Goal: Task Accomplishment & Management: Complete application form

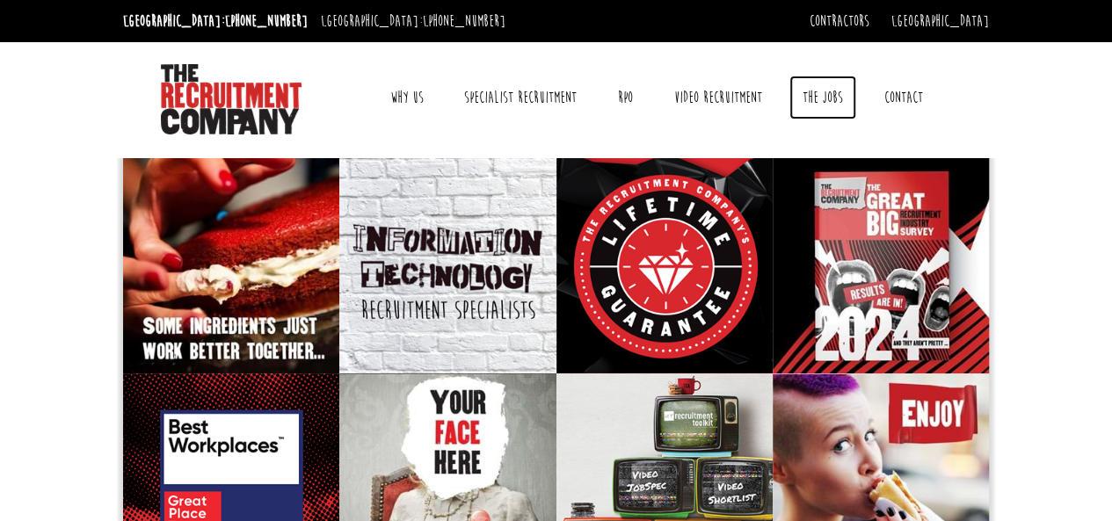
click at [833, 103] on link "The Jobs" at bounding box center [823, 98] width 67 height 44
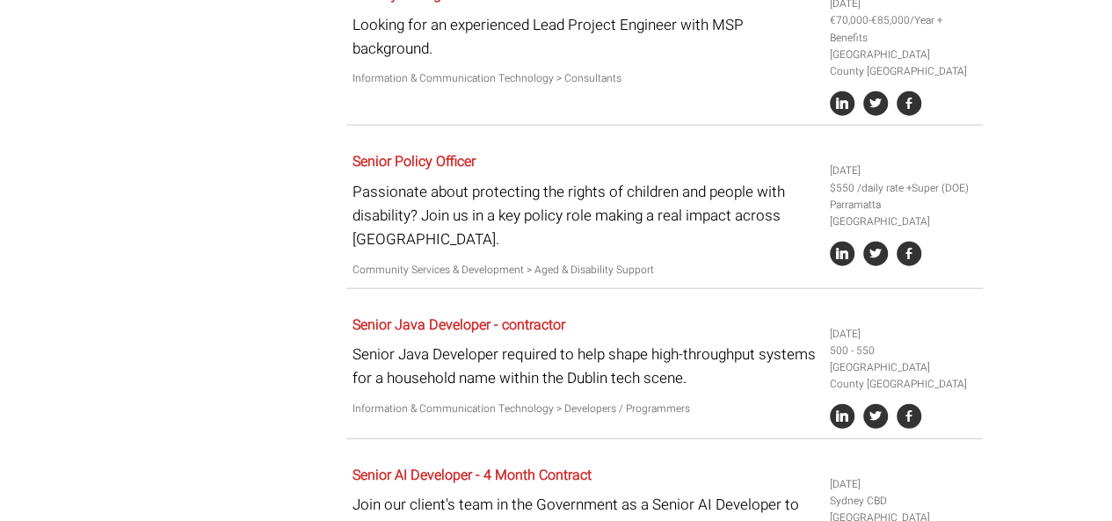
scroll to position [2180, 0]
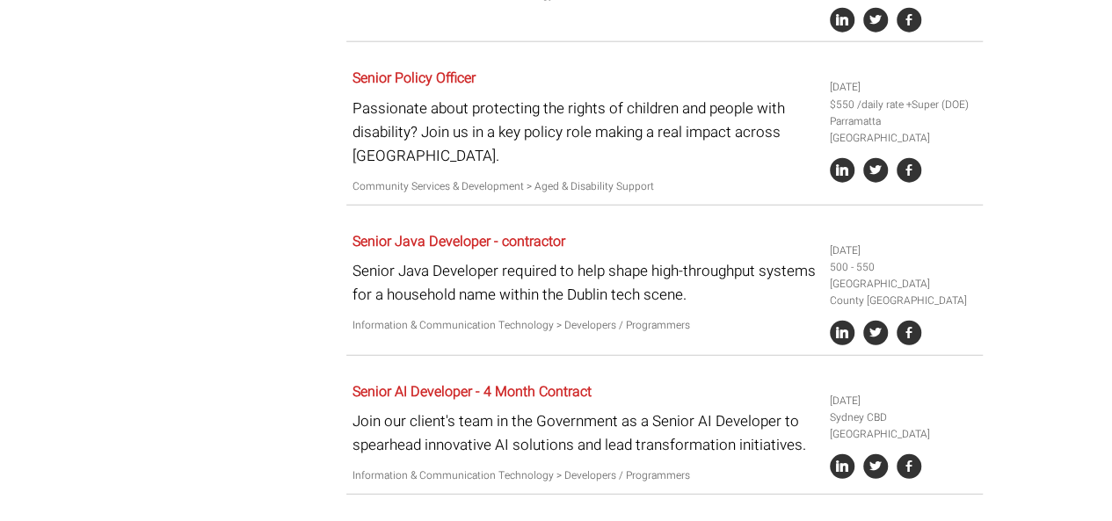
drag, startPoint x: 1101, startPoint y: 327, endPoint x: 1111, endPoint y: 437, distance: 110.4
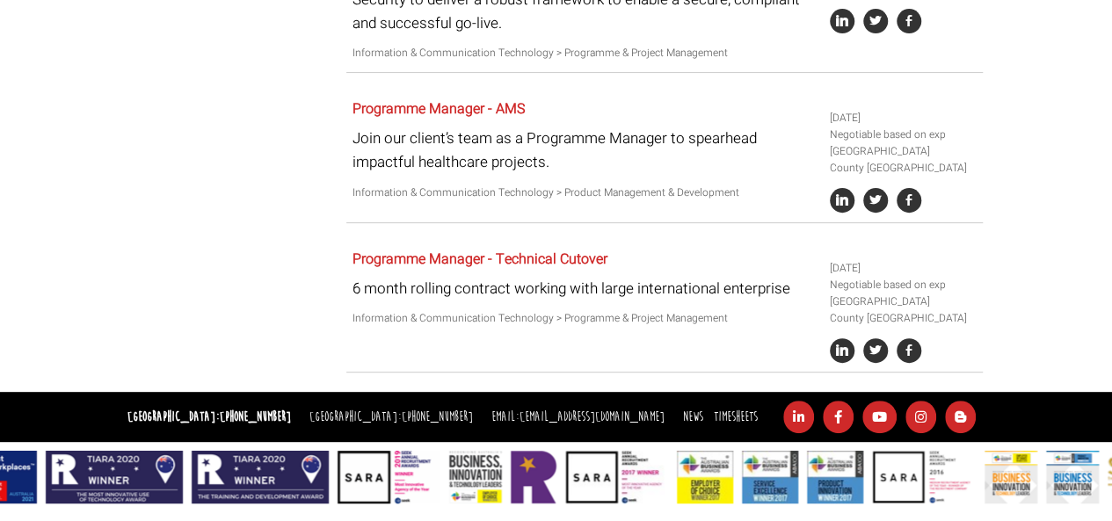
scroll to position [0, 0]
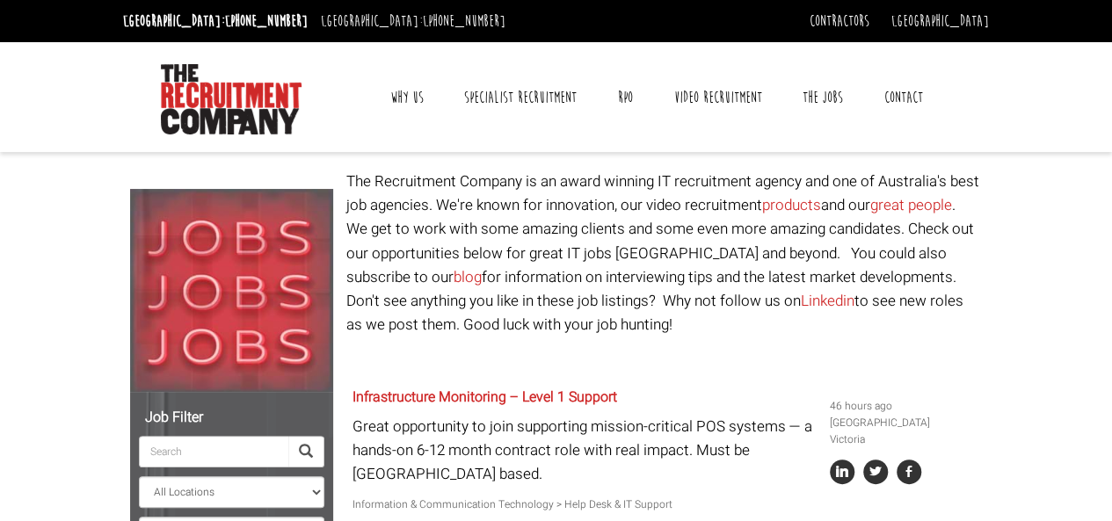
click at [892, 101] on link "Contact" at bounding box center [903, 98] width 65 height 44
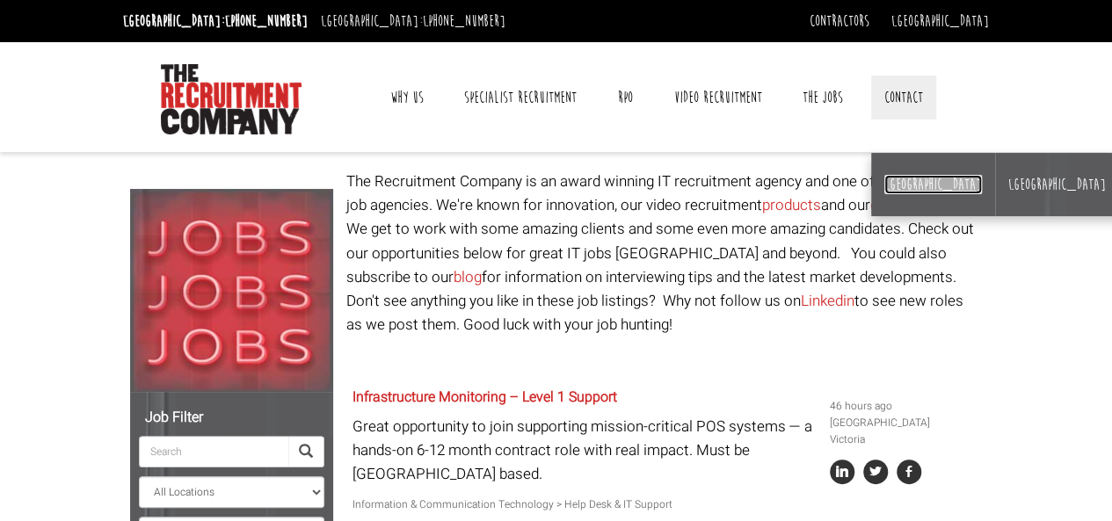
click at [897, 178] on link "[GEOGRAPHIC_DATA]" at bounding box center [933, 184] width 98 height 19
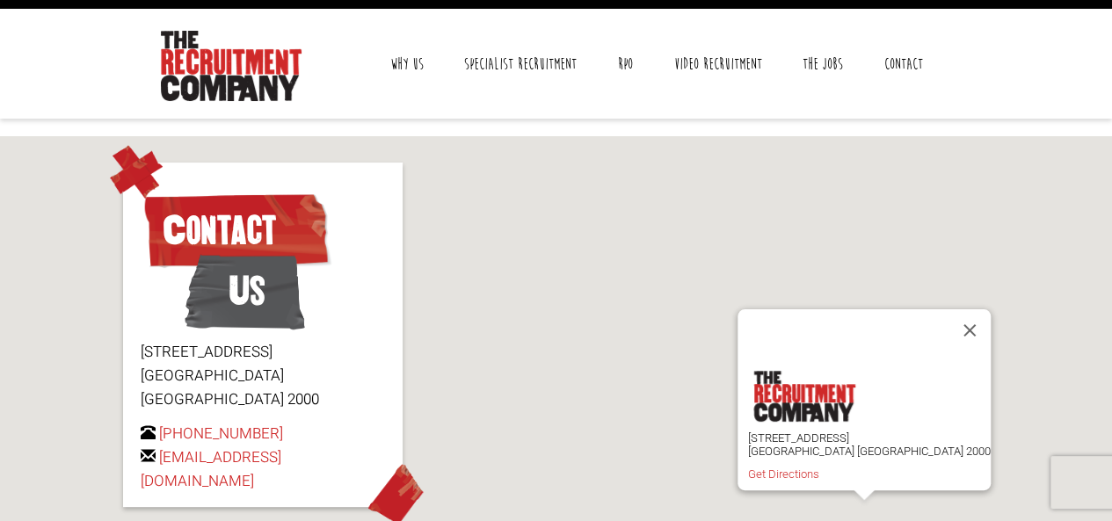
scroll to position [211, 0]
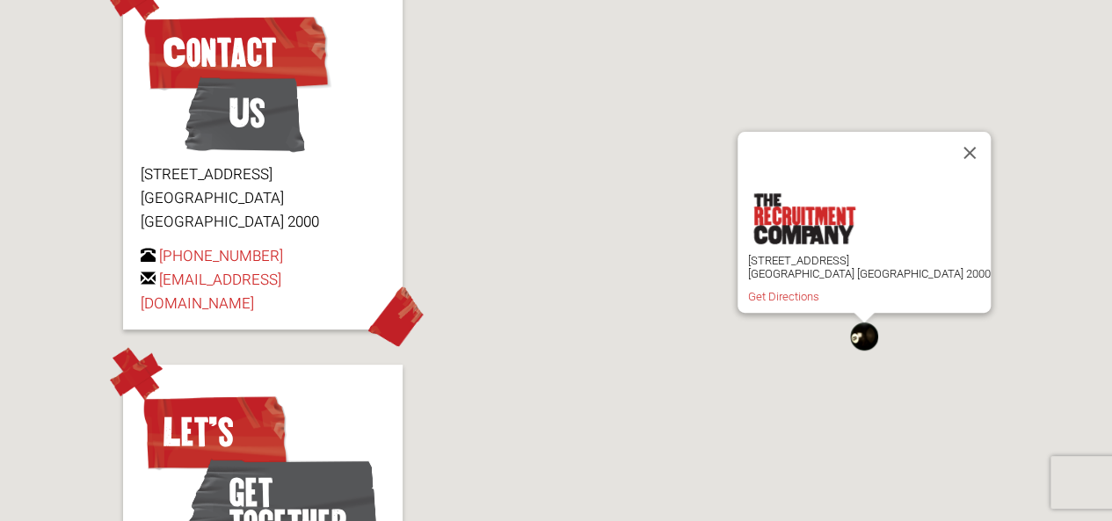
drag, startPoint x: 1125, startPoint y: 127, endPoint x: 1121, endPoint y: 226, distance: 98.5
click at [1111, 226] on html "Sydney: +61 2 8346 6700 Dublin: +353 1 697 2548 Contractors Timesheets Why Cont…" at bounding box center [556, 316] width 1112 height 1055
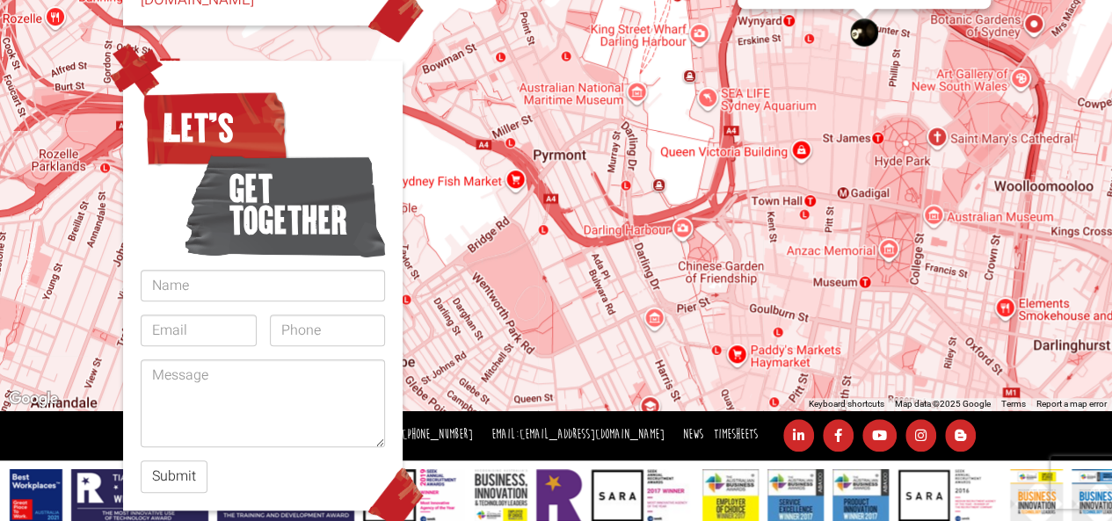
scroll to position [521, 0]
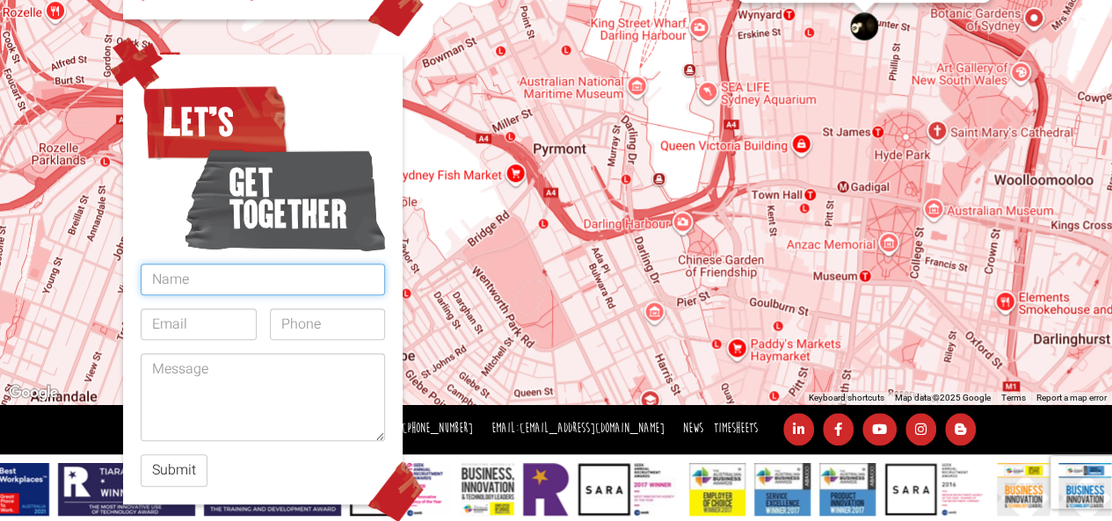
click at [248, 264] on input "text" at bounding box center [263, 280] width 244 height 32
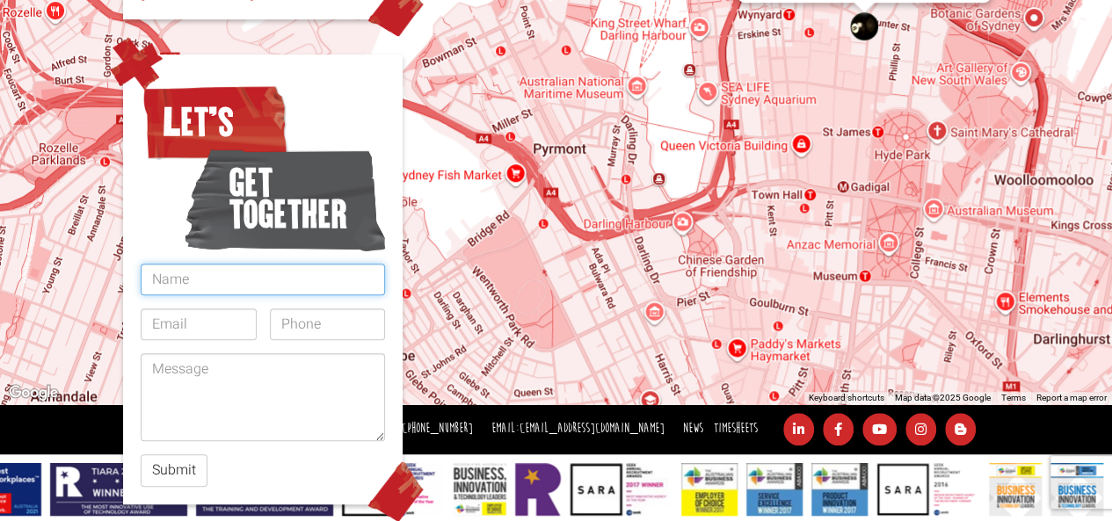
type input "Fatima Iftikhar"
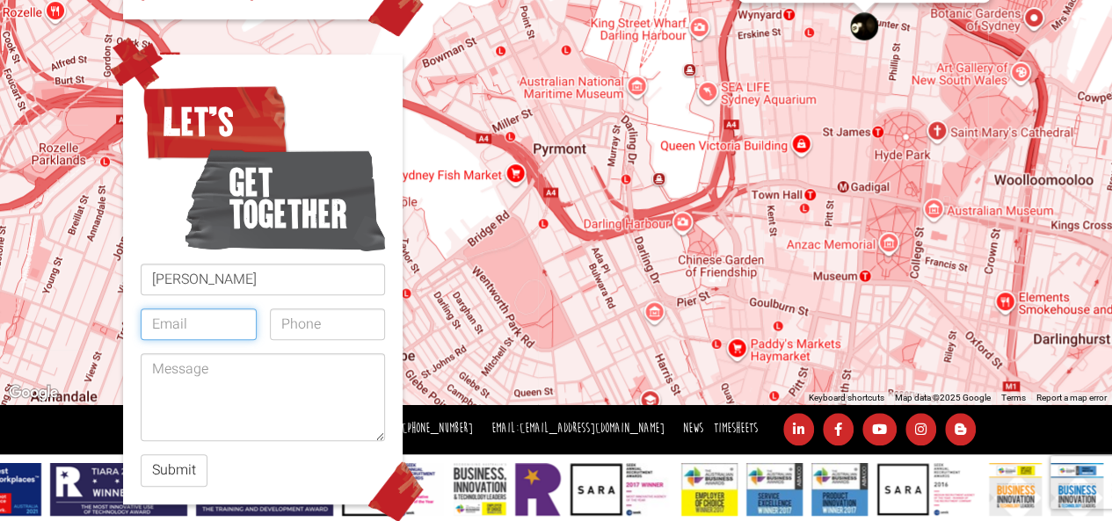
type input "FatimaIftikhar748@gmail.com"
type input "0422324175"
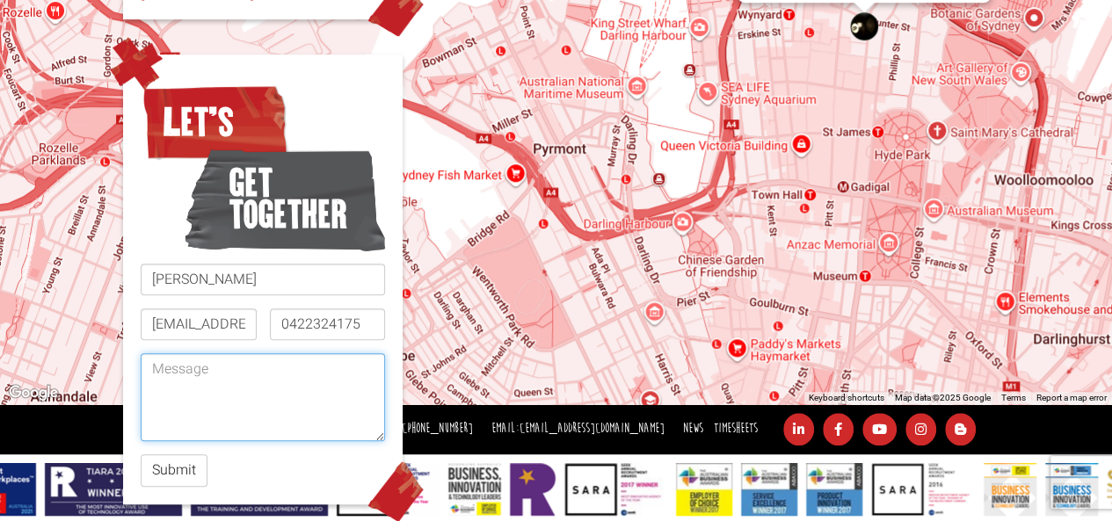
click at [260, 353] on textarea at bounding box center [263, 397] width 244 height 88
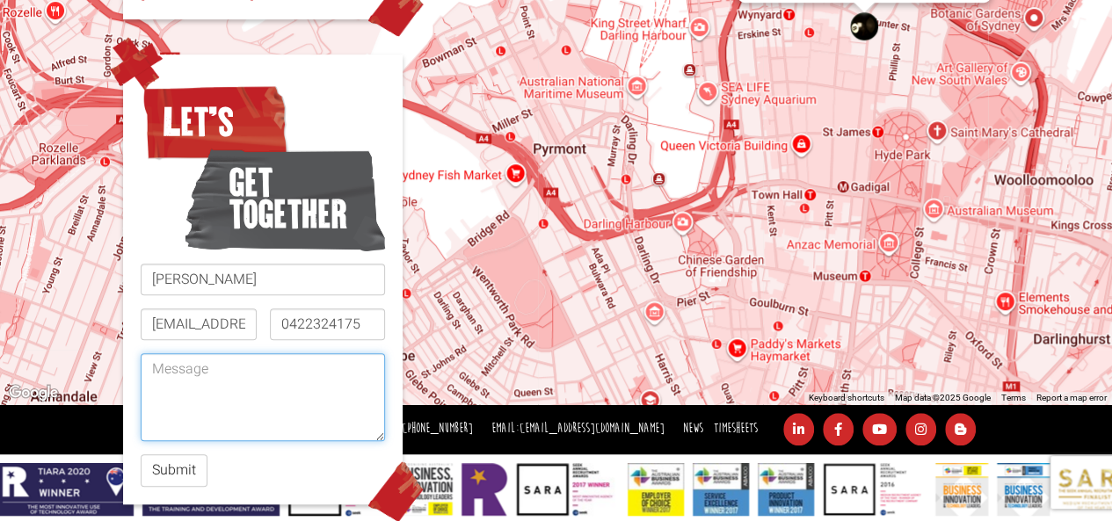
paste textarea "https://www.peoplefusion.com.au/?source=google.com"
type textarea "https://www.peoplefusion.com.au/?source=google.com"
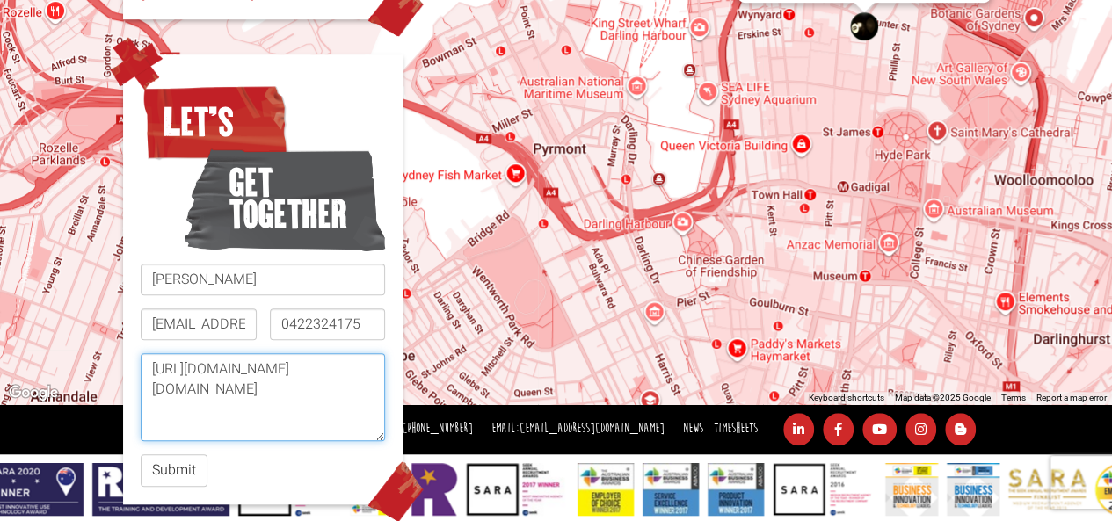
drag, startPoint x: 288, startPoint y: 374, endPoint x: 135, endPoint y: 338, distance: 157.8
click at [135, 338] on div "Let’s get together Fatima Iftikhar FatimaIftikhar748@gmail.com 0422324175 https…" at bounding box center [263, 280] width 280 height 450
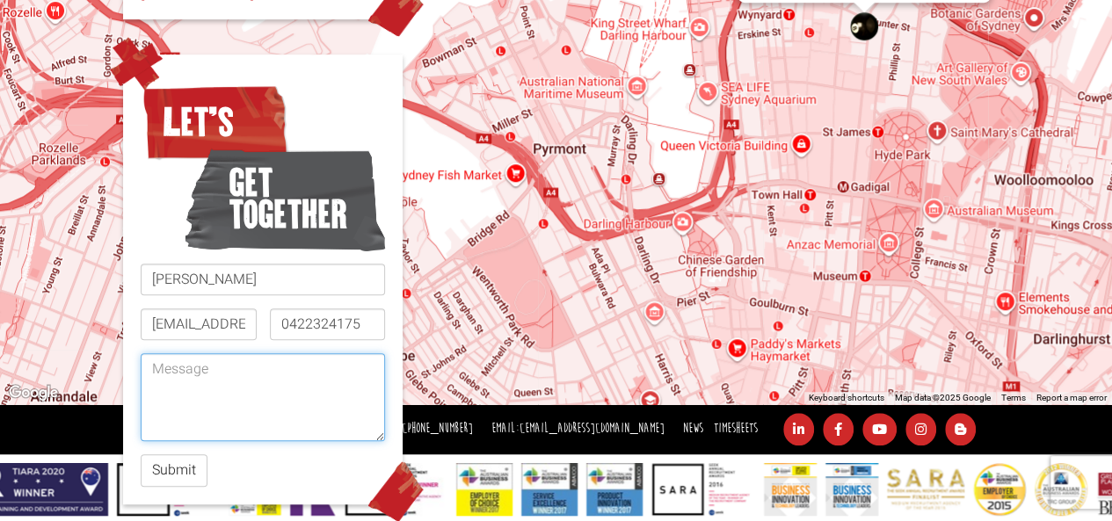
click at [270, 353] on textarea at bounding box center [263, 397] width 244 height 88
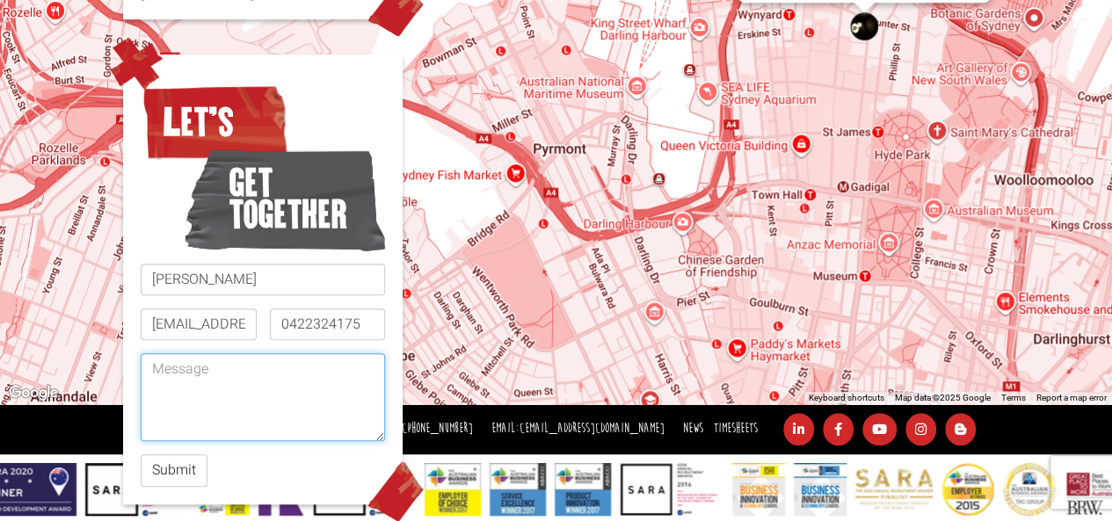
paste textarea "I am a Postgraduate in Health Science and a VETASSESS-assessed Food Technologis…"
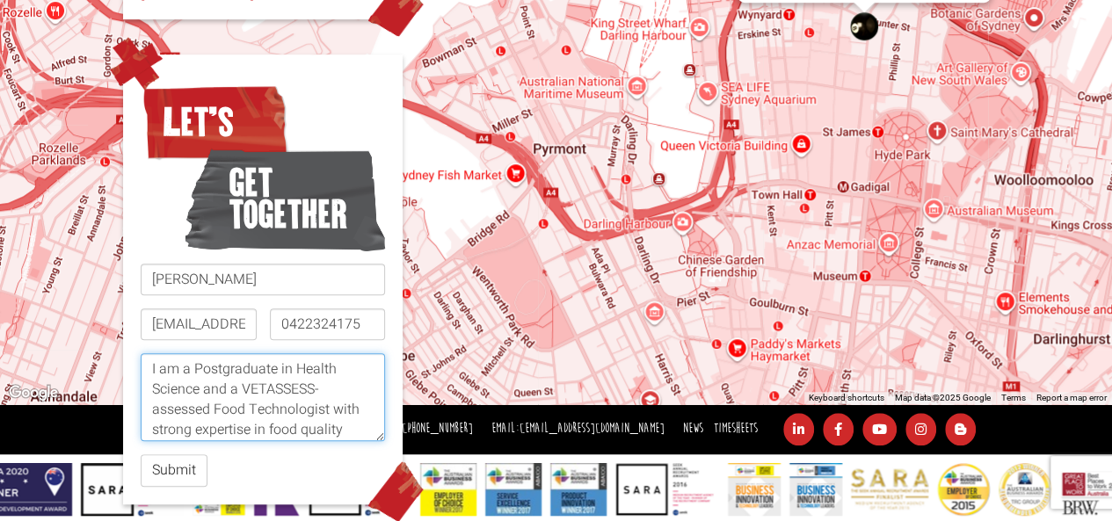
scroll to position [280, 0]
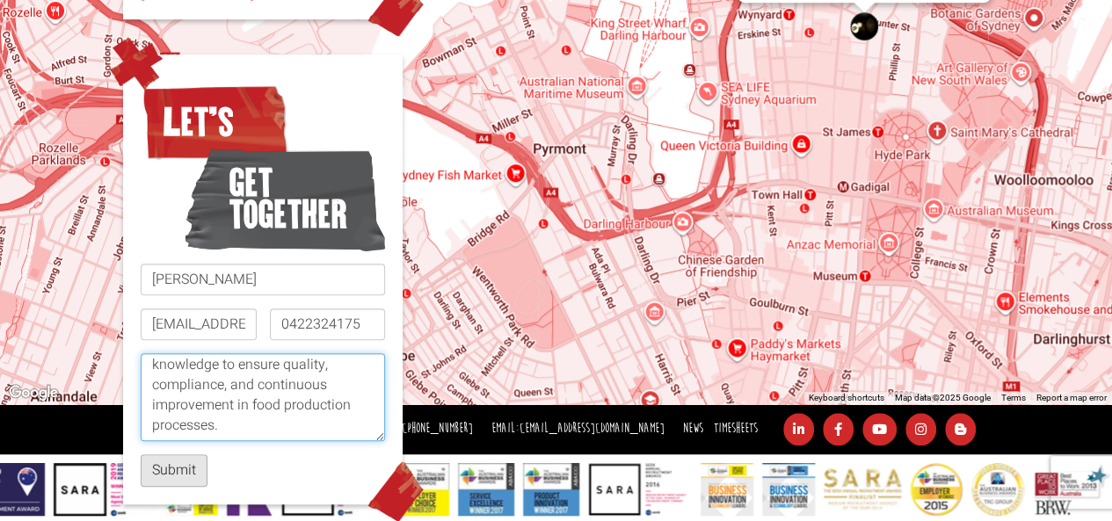
type textarea "I am a Postgraduate in Health Science and a VETASSESS-assessed Food Technologis…"
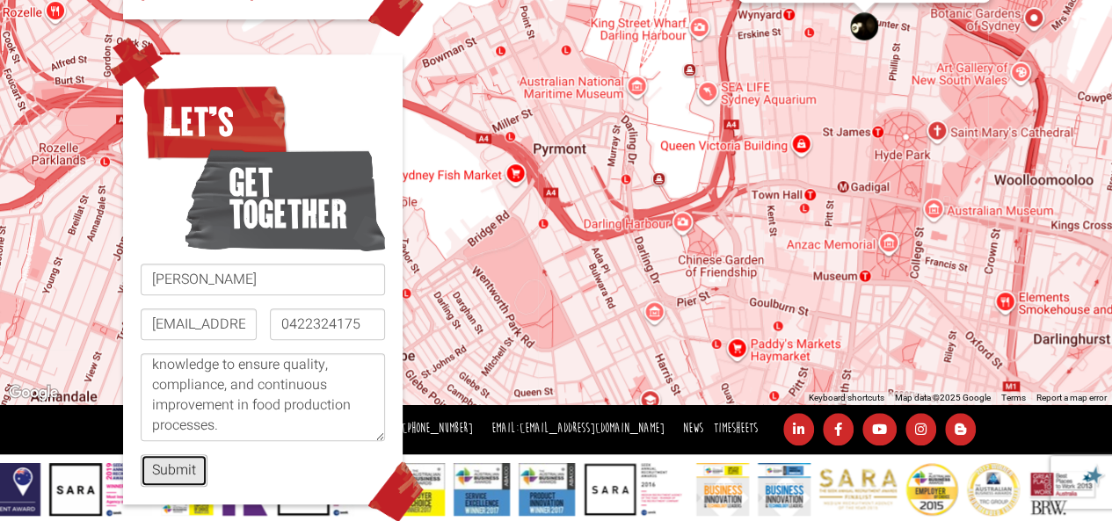
click at [164, 455] on button "Submit" at bounding box center [174, 471] width 67 height 33
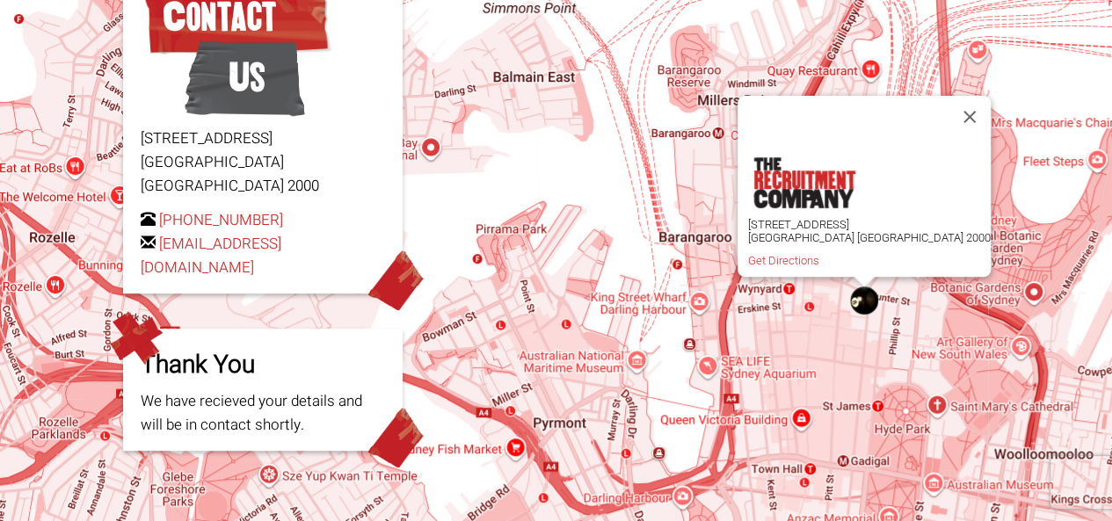
scroll to position [0, 0]
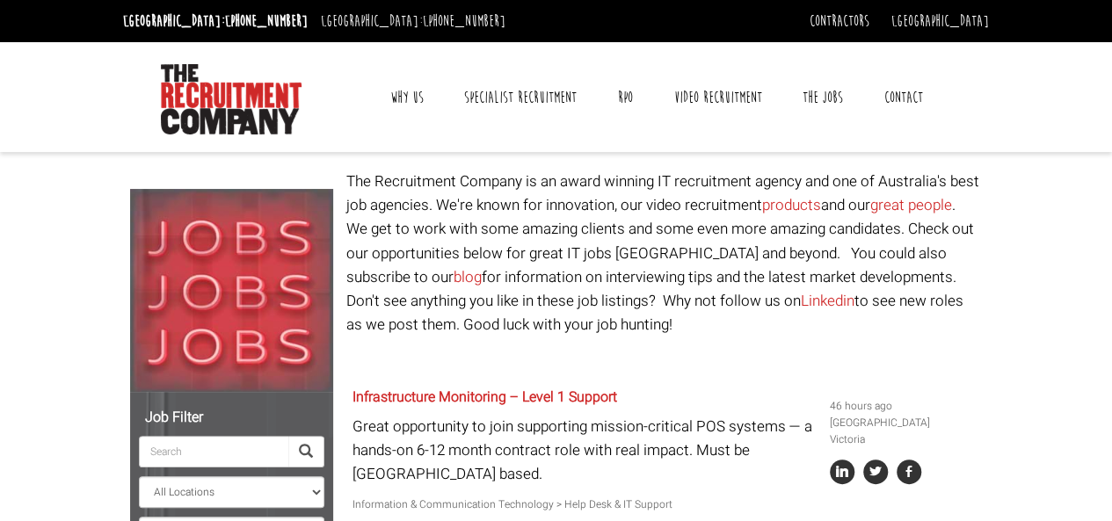
click at [874, 92] on link "Contact" at bounding box center [903, 98] width 65 height 44
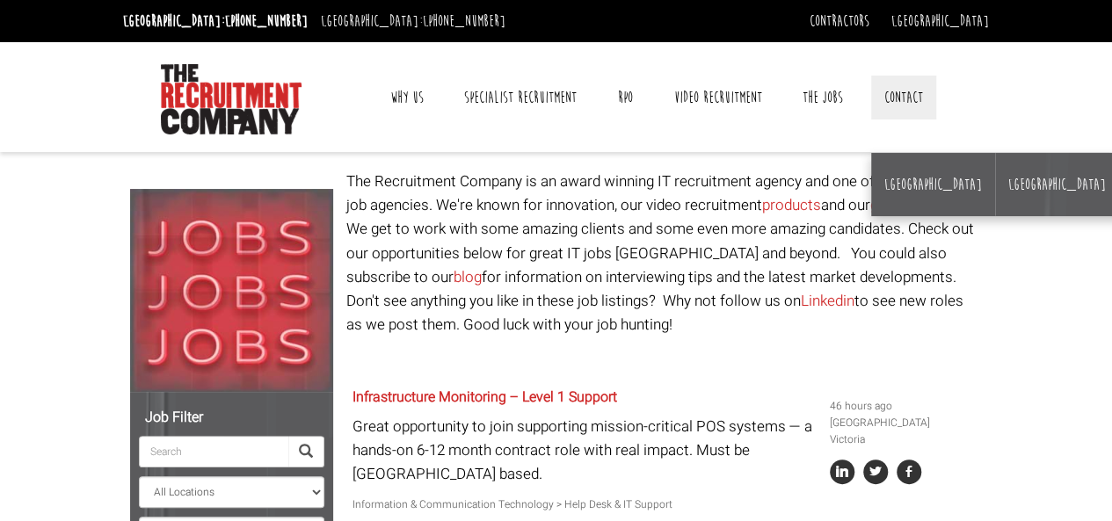
click at [995, 171] on li "[GEOGRAPHIC_DATA]" at bounding box center [1057, 184] width 124 height 63
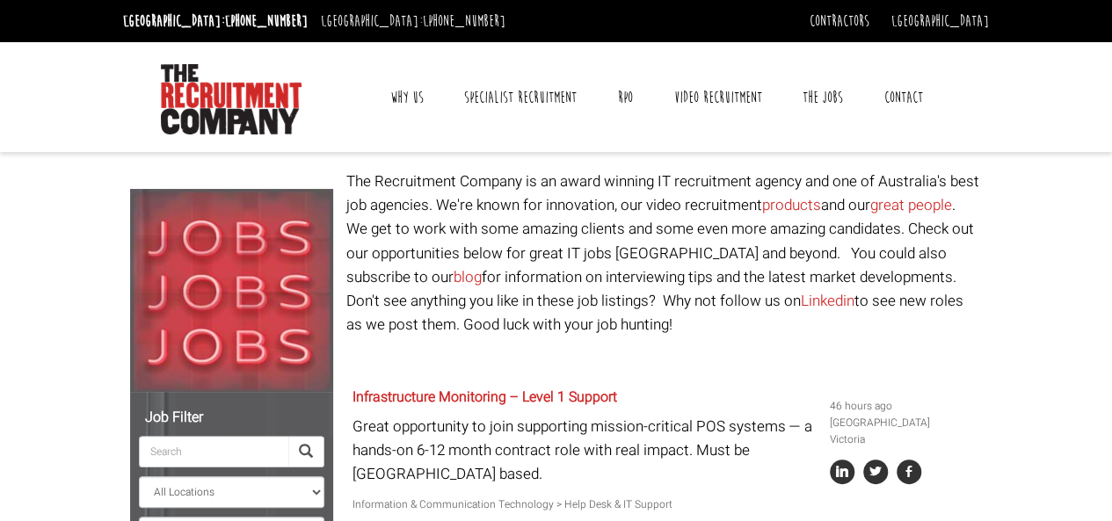
click at [907, 103] on link "Contact" at bounding box center [903, 98] width 65 height 44
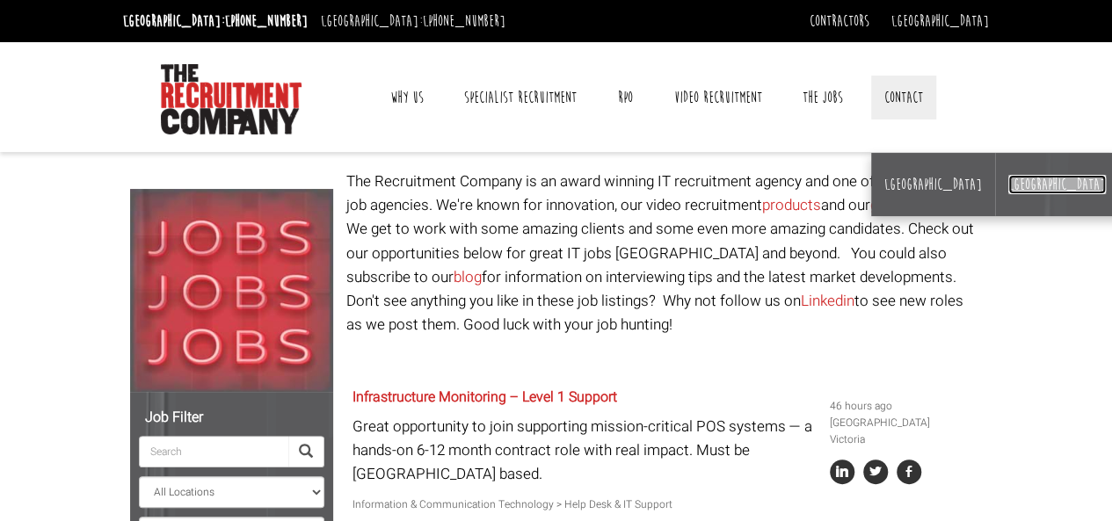
click at [1008, 180] on link "[GEOGRAPHIC_DATA]" at bounding box center [1057, 184] width 98 height 19
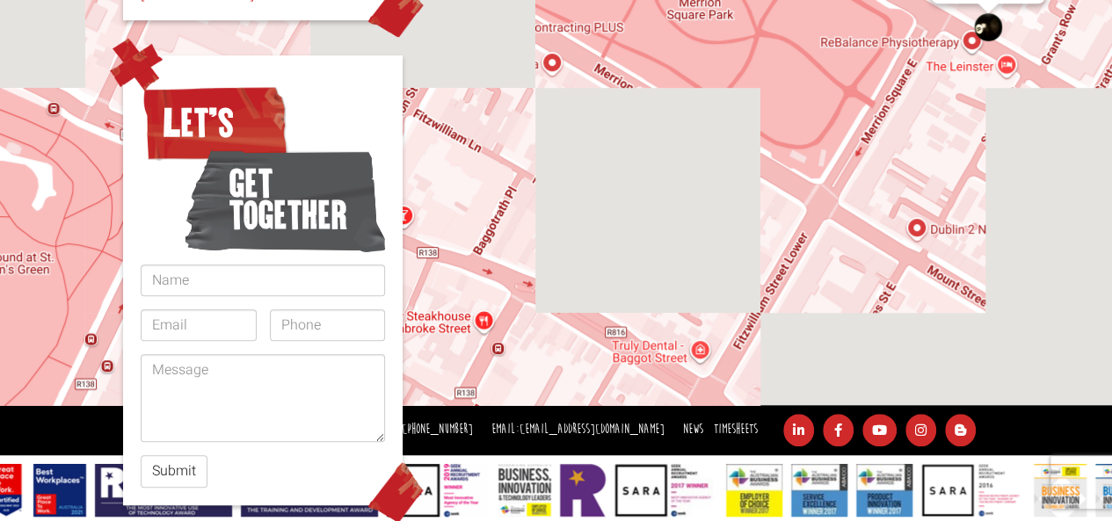
drag, startPoint x: 1125, startPoint y: 127, endPoint x: 1099, endPoint y: 374, distance: 247.5
click at [1099, 374] on html "[GEOGRAPHIC_DATA]: [PHONE_NUMBER] [GEOGRAPHIC_DATA]: [PHONE_NUMBER] Contractors…" at bounding box center [556, 7] width 1112 height 1055
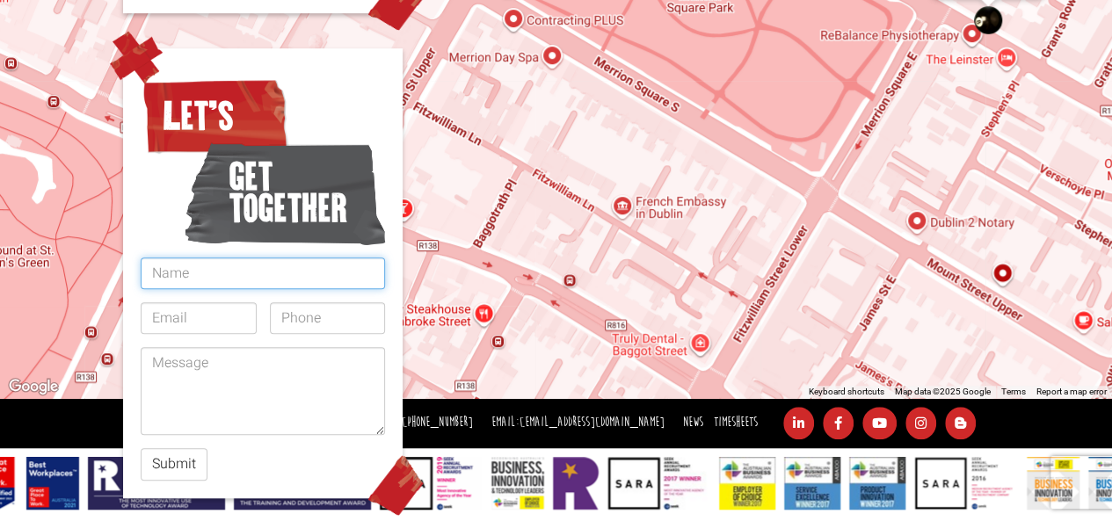
click at [215, 259] on input "text" at bounding box center [263, 274] width 244 height 32
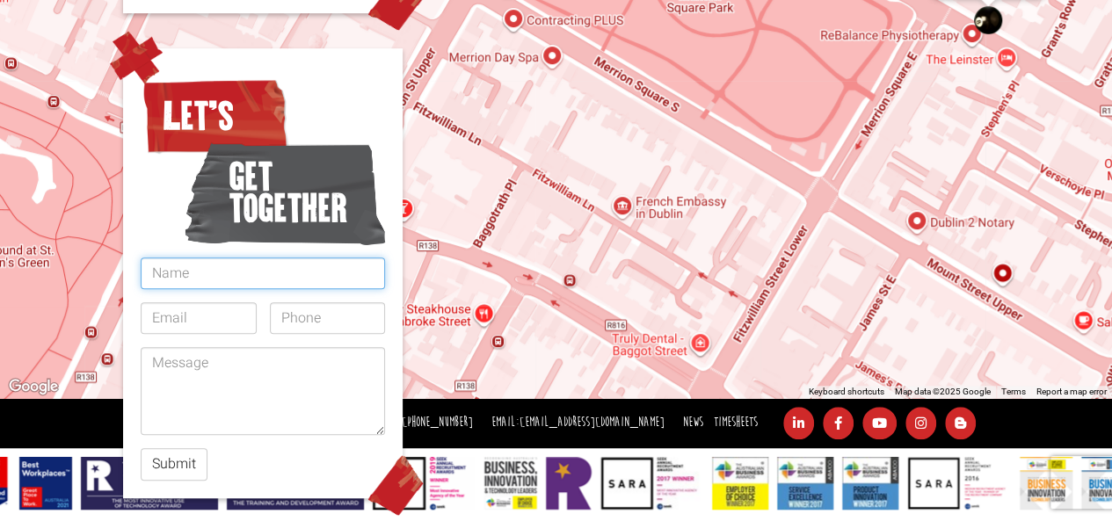
type input "[PERSON_NAME]"
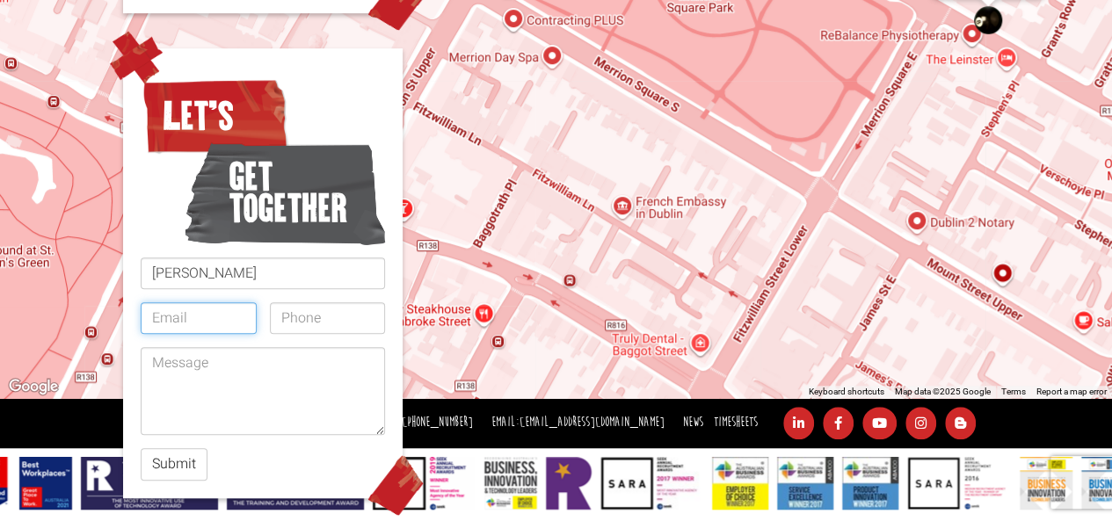
type input "[EMAIL_ADDRESS][DOMAIN_NAME]"
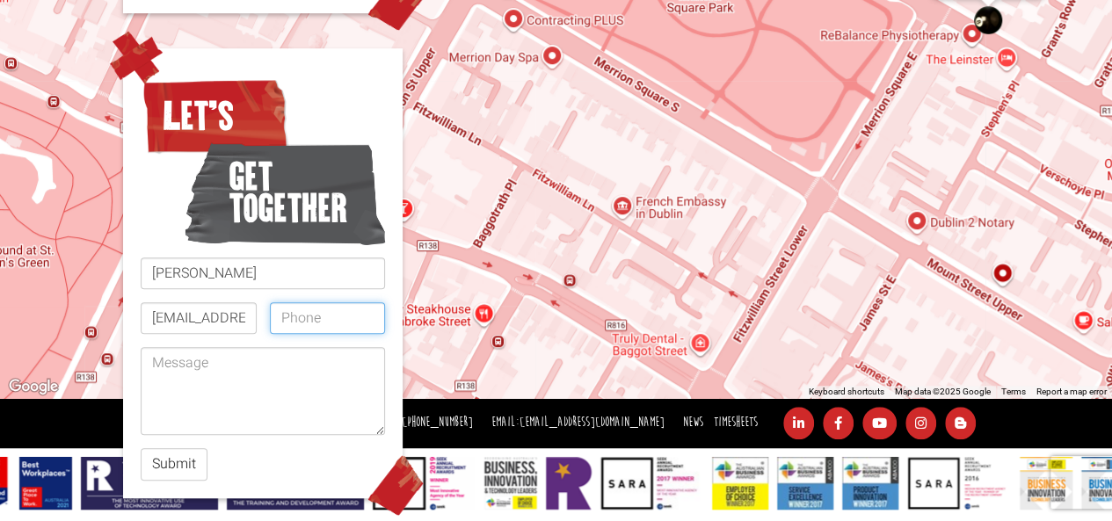
type input "0422324175"
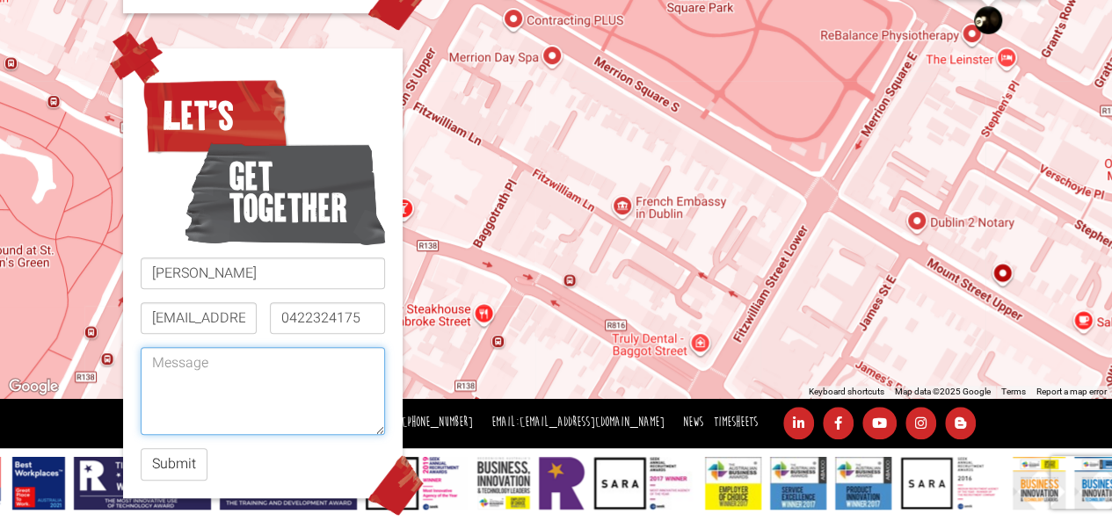
click at [188, 416] on textarea at bounding box center [263, 391] width 244 height 88
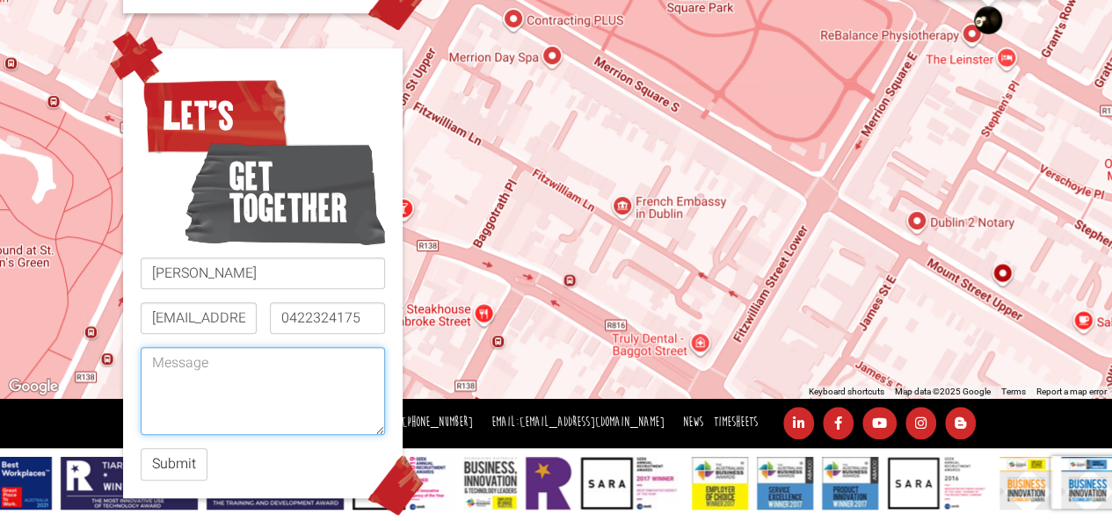
paste textarea "[URL][DOMAIN_NAME]"
type textarea "[URL][DOMAIN_NAME]"
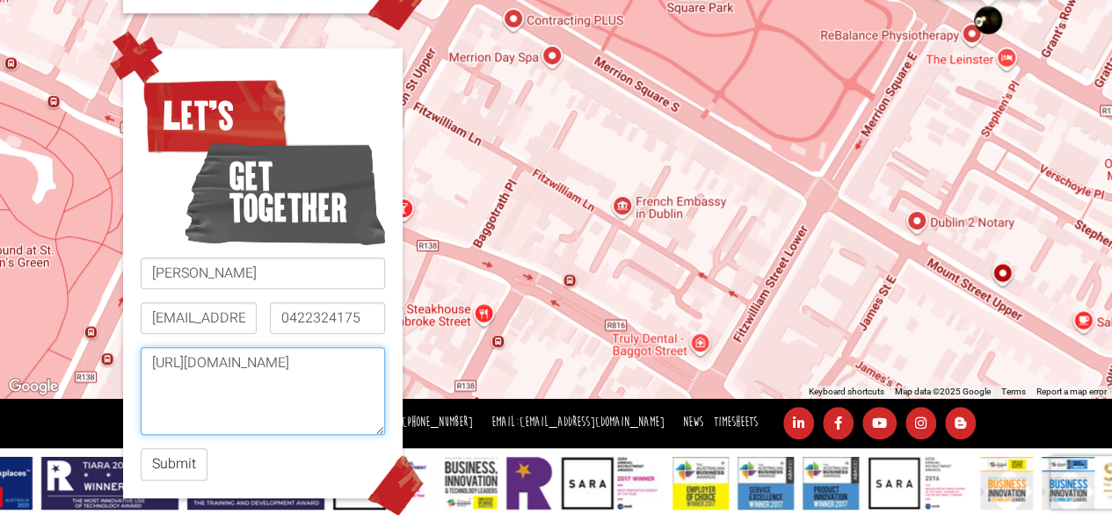
drag, startPoint x: 312, startPoint y: 393, endPoint x: 132, endPoint y: 342, distance: 187.3
click at [132, 342] on div "Let’s get together Fatima Iftikhar FatimaIftikhar748@gmail.com 0422324175 https…" at bounding box center [263, 273] width 280 height 450
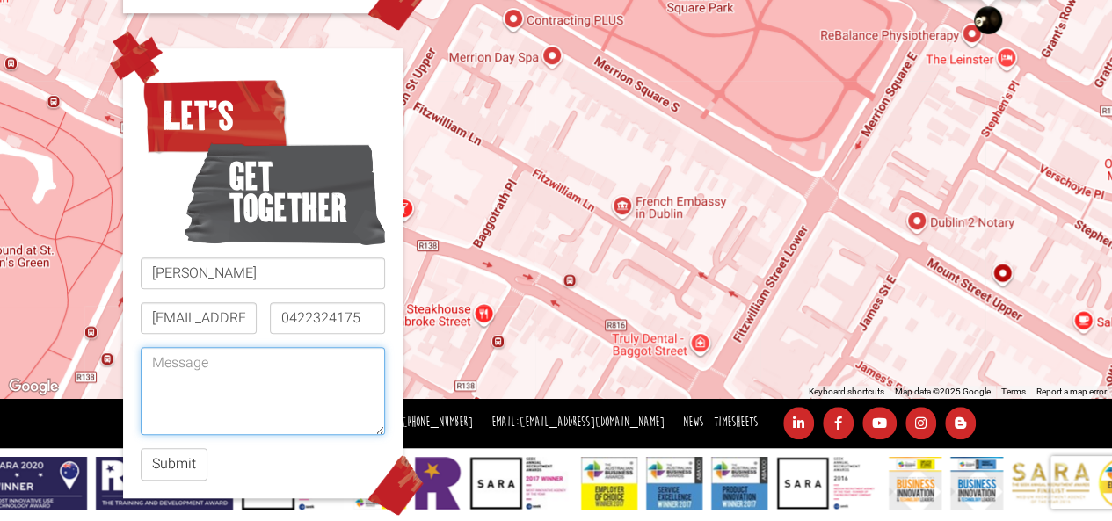
paste textarea "I am a Postgraduate in Health Science and a VETASSESS-assessed Food Technologis…"
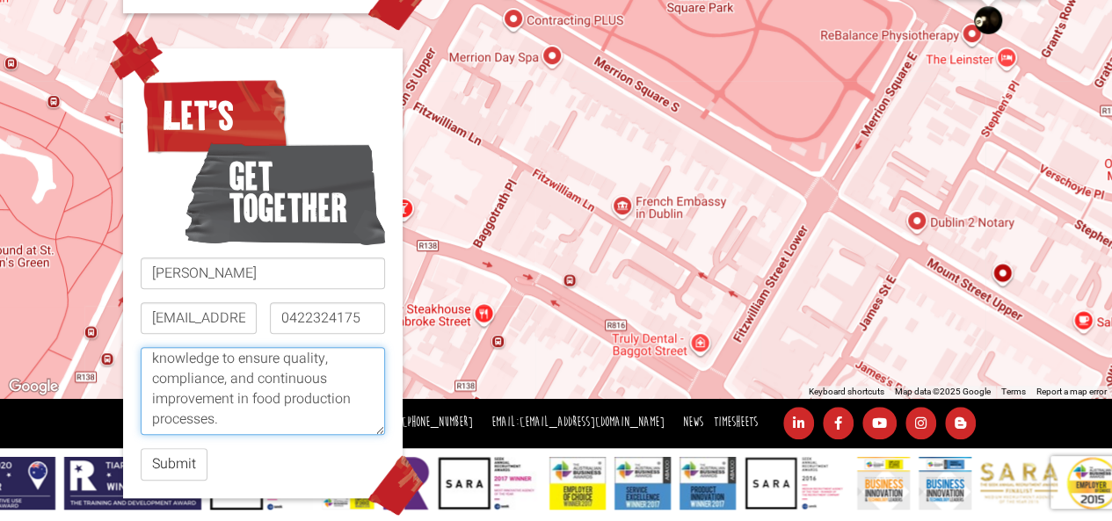
scroll to position [300, 0]
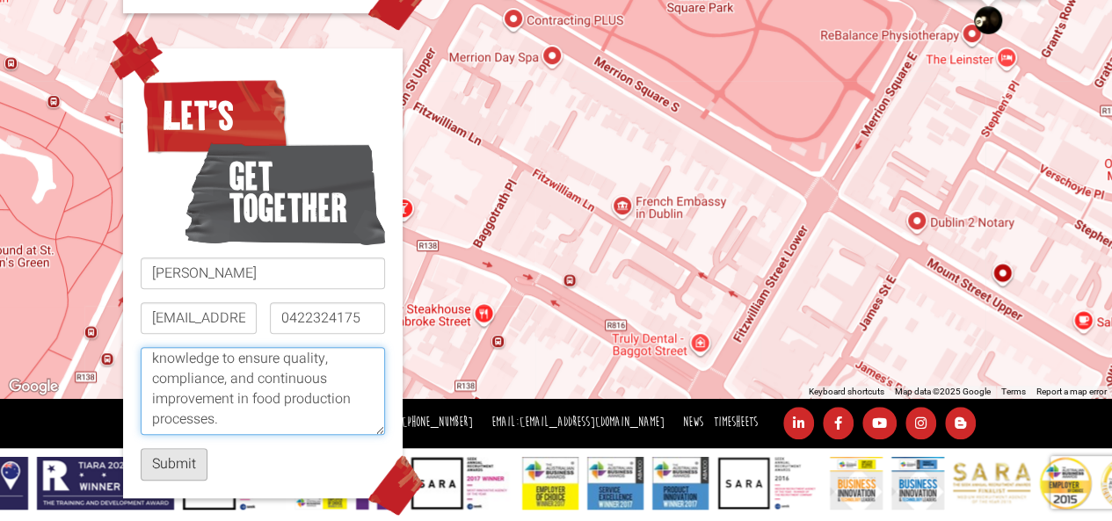
type textarea "I am a Postgraduate in Health Science and a VETASSESS-assessed Food Technologis…"
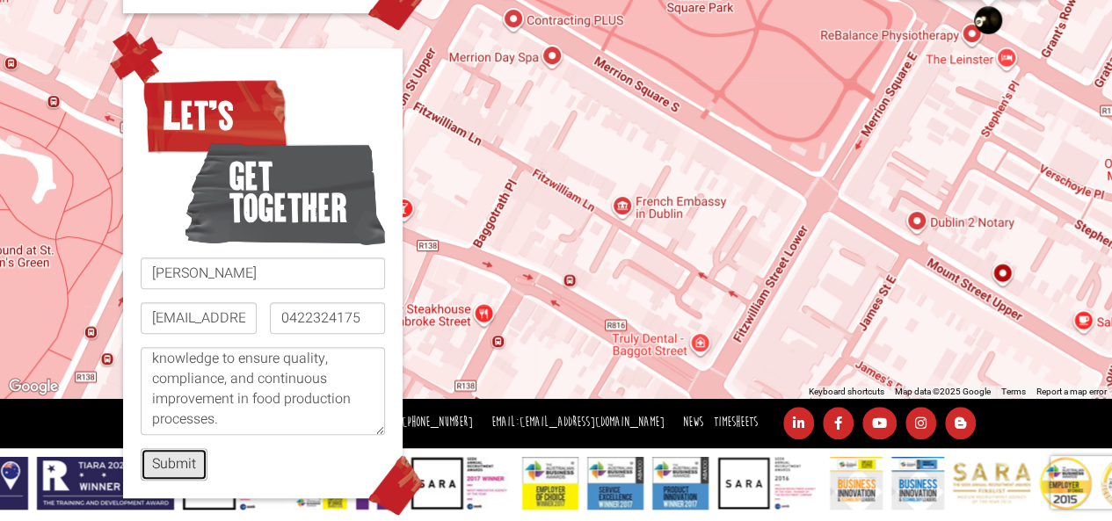
click at [199, 469] on button "Submit" at bounding box center [174, 464] width 67 height 33
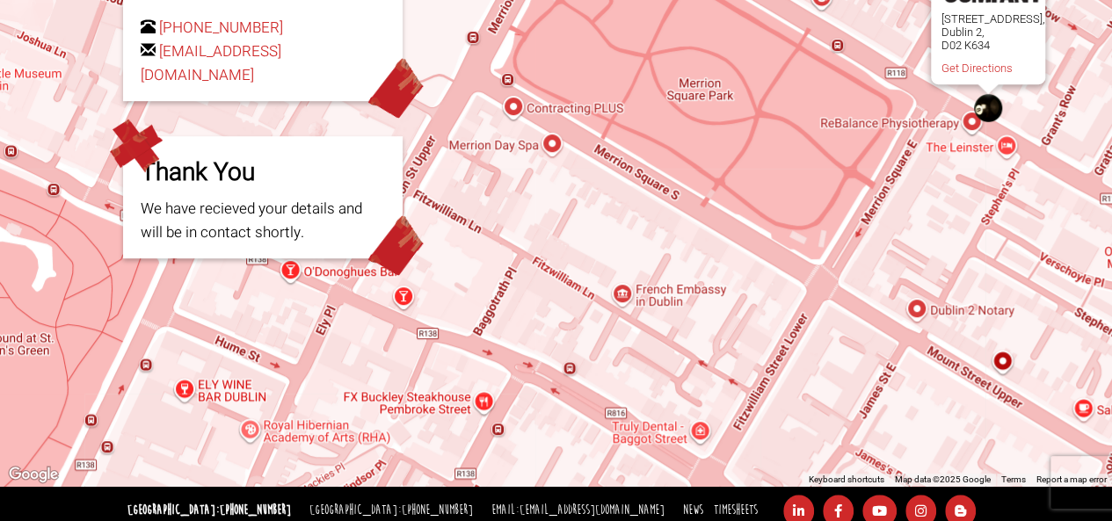
scroll to position [436, 0]
